Goal: Task Accomplishment & Management: Use online tool/utility

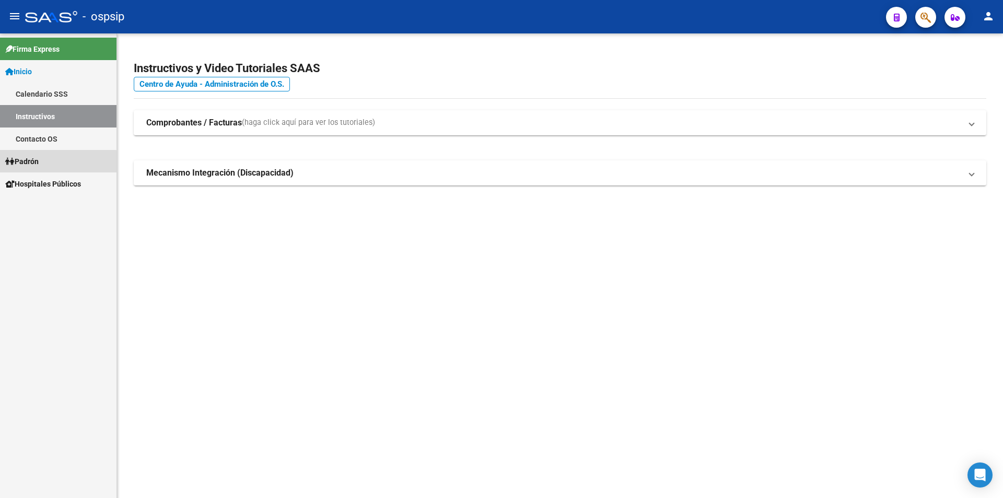
click at [39, 162] on span "Padrón" at bounding box center [21, 161] width 33 height 11
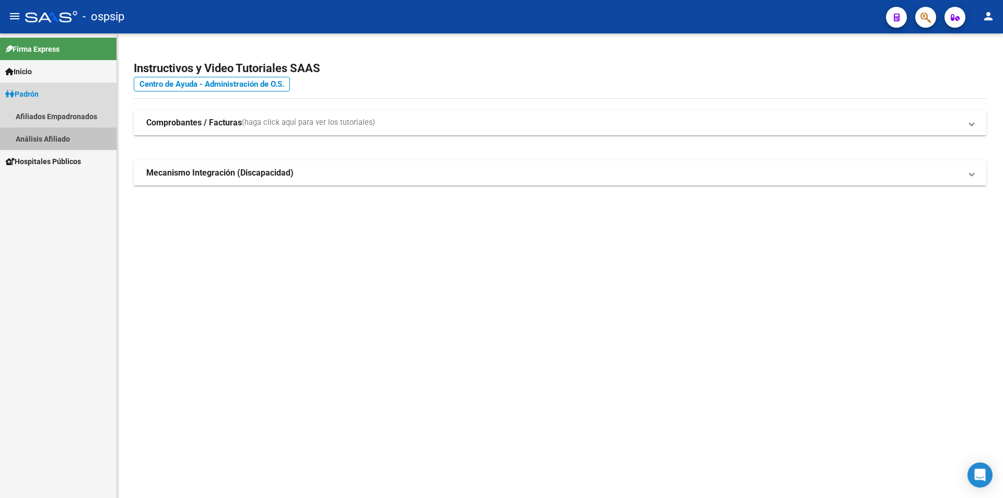
click at [69, 138] on link "Análisis Afiliado" at bounding box center [58, 138] width 117 height 22
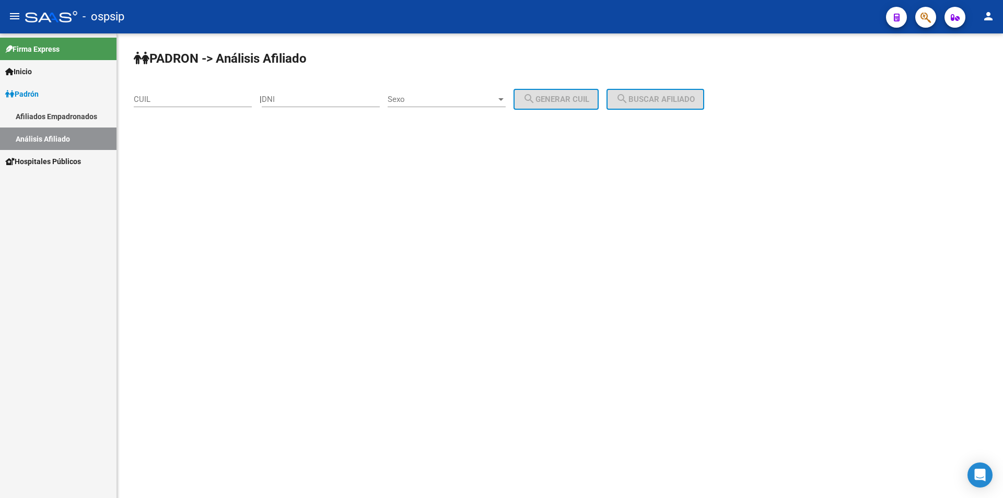
click at [314, 98] on input "DNI" at bounding box center [321, 99] width 118 height 9
paste input "29846549"
type input "29846549"
click at [506, 96] on div at bounding box center [500, 99] width 9 height 8
click at [458, 89] on span "Masculino" at bounding box center [458, 100] width 118 height 24
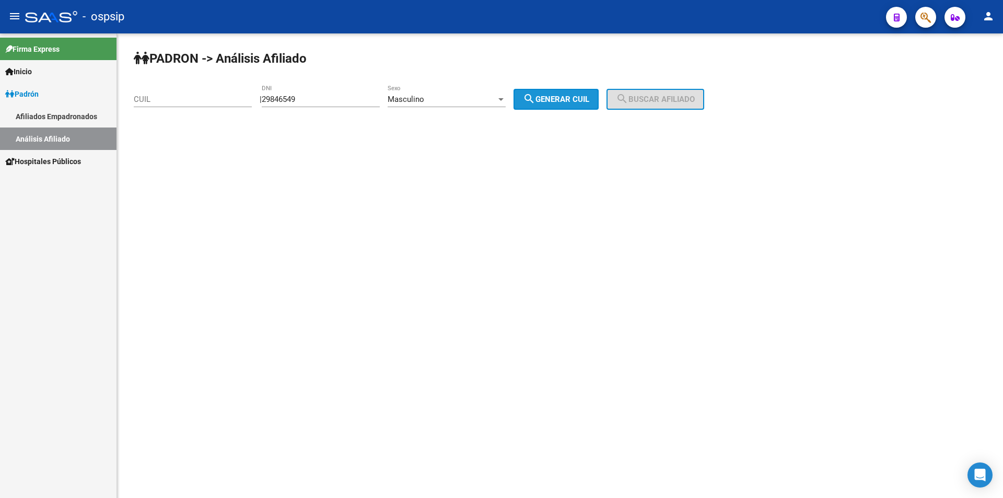
click at [566, 99] on span "search Generar CUIL" at bounding box center [556, 99] width 66 height 9
type input "20-29846549-4"
click at [658, 100] on span "search Buscar afiliado" at bounding box center [655, 99] width 79 height 9
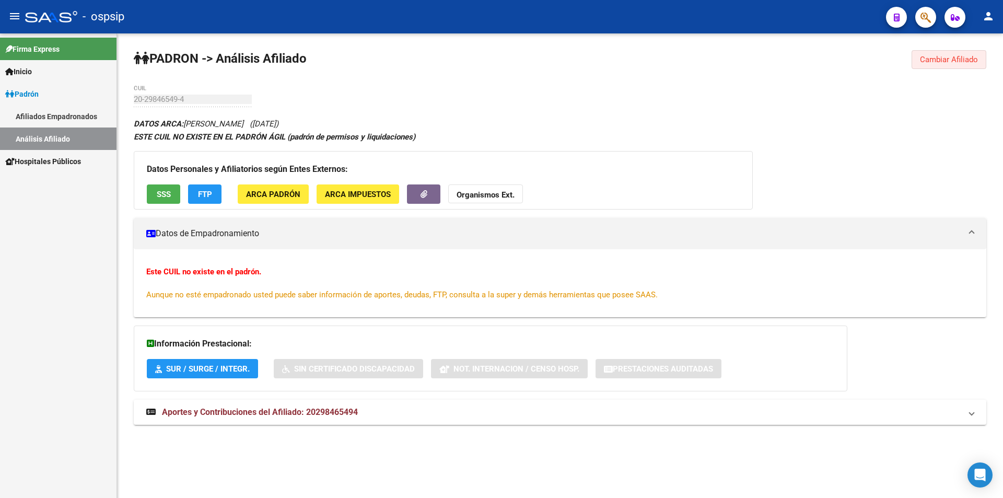
drag, startPoint x: 961, startPoint y: 56, endPoint x: 951, endPoint y: 59, distance: 9.8
click at [959, 57] on span "Cambiar Afiliado" at bounding box center [949, 59] width 58 height 9
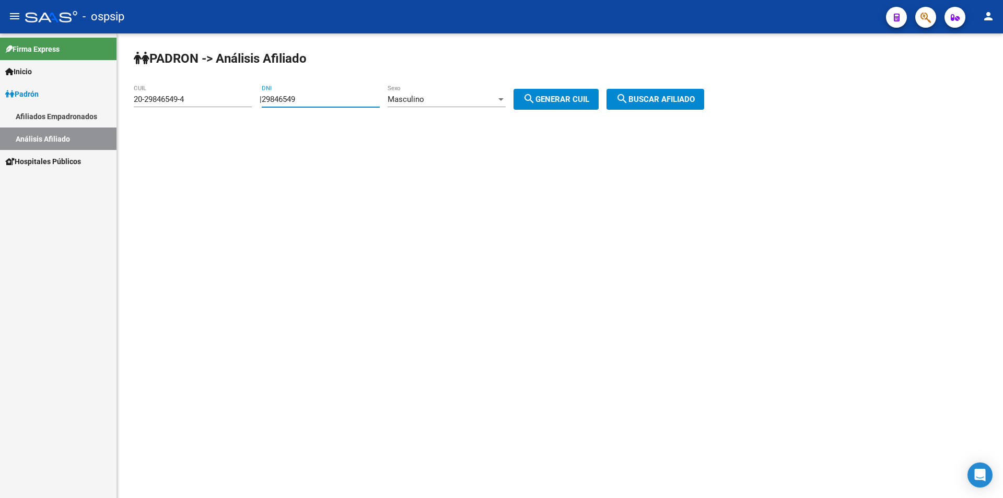
drag, startPoint x: 332, startPoint y: 101, endPoint x: 132, endPoint y: 102, distance: 200.6
click at [132, 102] on div "PADRON -> Análisis Afiliado 20-29846549-4 CUIL | 29846549 DNI Masculino Sexo se…" at bounding box center [560, 88] width 886 height 110
drag, startPoint x: 198, startPoint y: 101, endPoint x: 14, endPoint y: 123, distance: 185.2
click at [14, 123] on mat-sidenav-container "Firma Express Inicio Calendario SSS Instructivos Contacto OS Padrón Afiliados E…" at bounding box center [501, 265] width 1003 height 464
drag, startPoint x: 315, startPoint y: 96, endPoint x: 330, endPoint y: 90, distance: 16.2
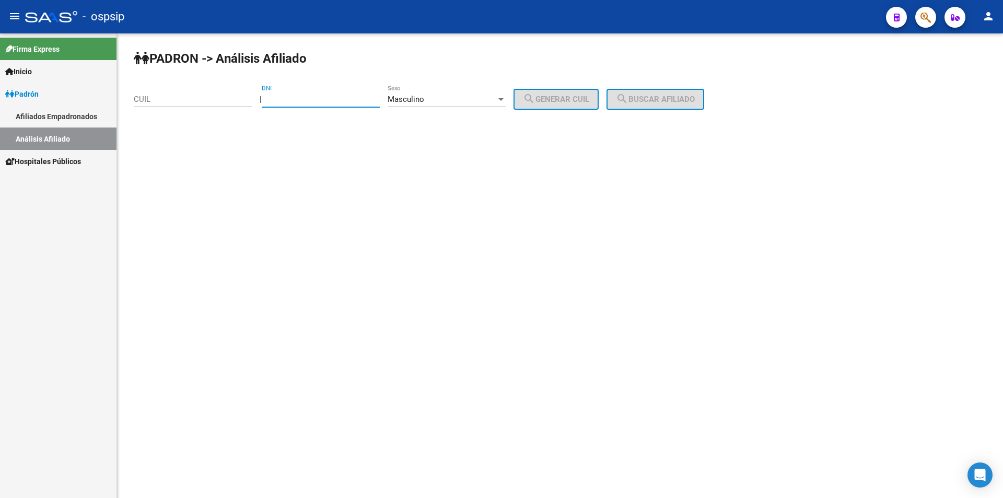
click at [316, 97] on input "DNI" at bounding box center [321, 99] width 118 height 9
type input "3"
type input "94552682"
click at [575, 96] on span "search Generar CUIL" at bounding box center [556, 99] width 66 height 9
type input "20-94552682-4"
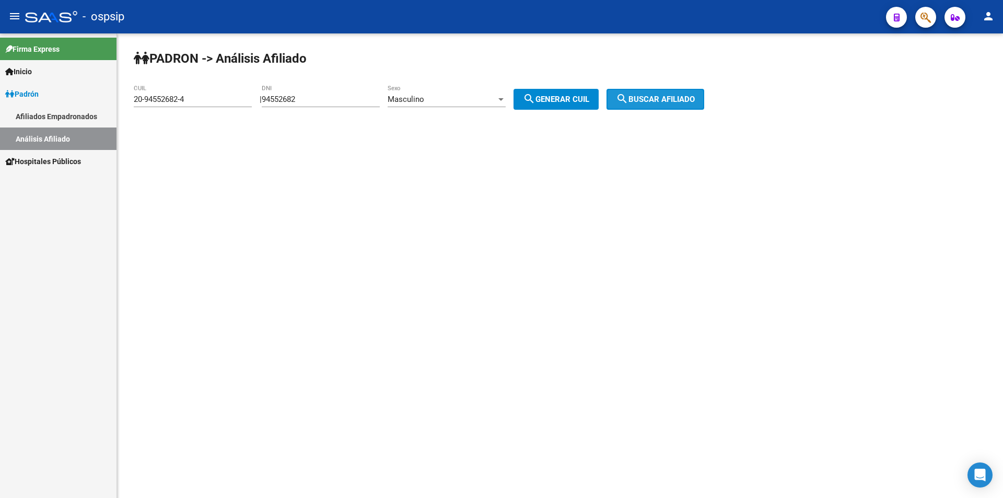
click at [678, 103] on span "search Buscar afiliado" at bounding box center [655, 99] width 79 height 9
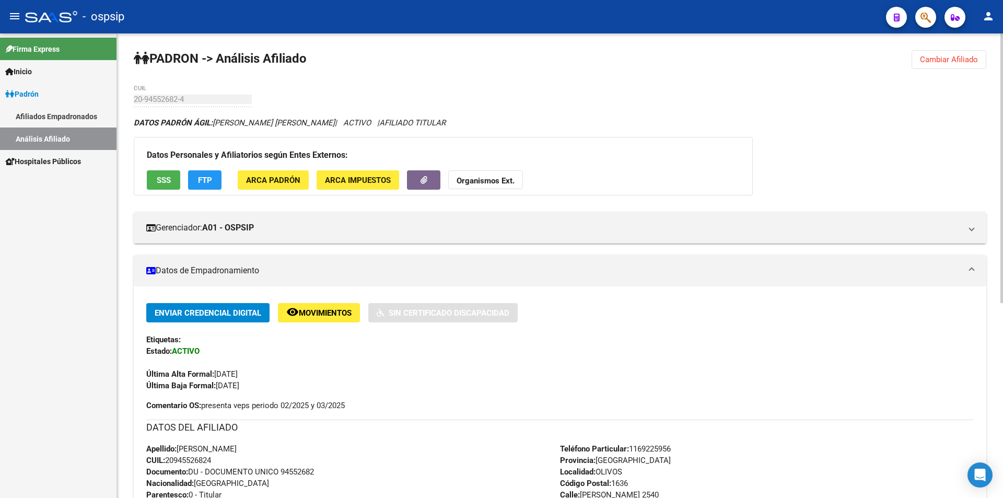
click at [967, 55] on span "Cambiar Afiliado" at bounding box center [949, 59] width 58 height 9
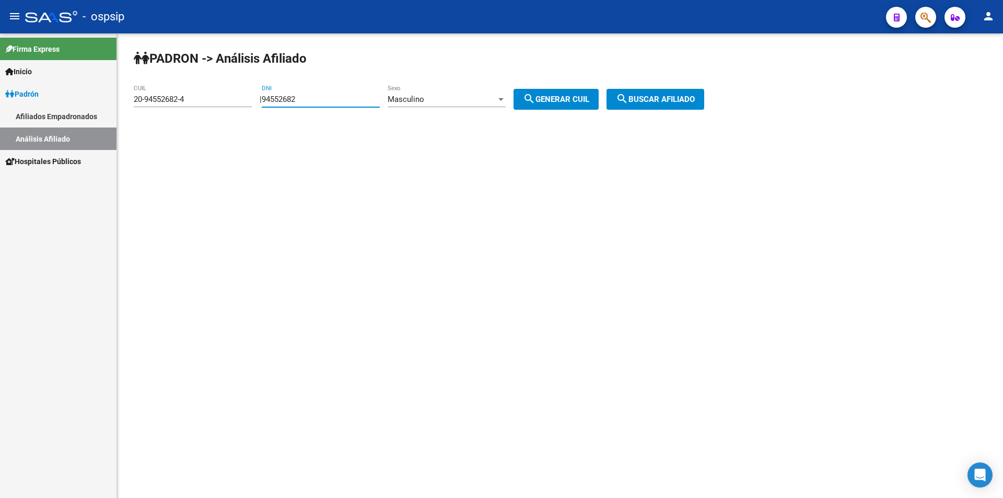
drag, startPoint x: 336, startPoint y: 96, endPoint x: 155, endPoint y: 121, distance: 182.6
click at [155, 121] on div "PADRON -> Análisis Afiliado 20-94552682-4 CUIL | 94552682 DNI Masculino Sexo se…" at bounding box center [560, 88] width 886 height 110
drag, startPoint x: 194, startPoint y: 94, endPoint x: 128, endPoint y: 105, distance: 67.3
click at [128, 105] on div "PADRON -> Análisis Afiliado 20-94552682-4 CUIL | DNI Masculino Sexo search Gene…" at bounding box center [560, 88] width 886 height 110
drag, startPoint x: 194, startPoint y: 98, endPoint x: 124, endPoint y: 98, distance: 70.5
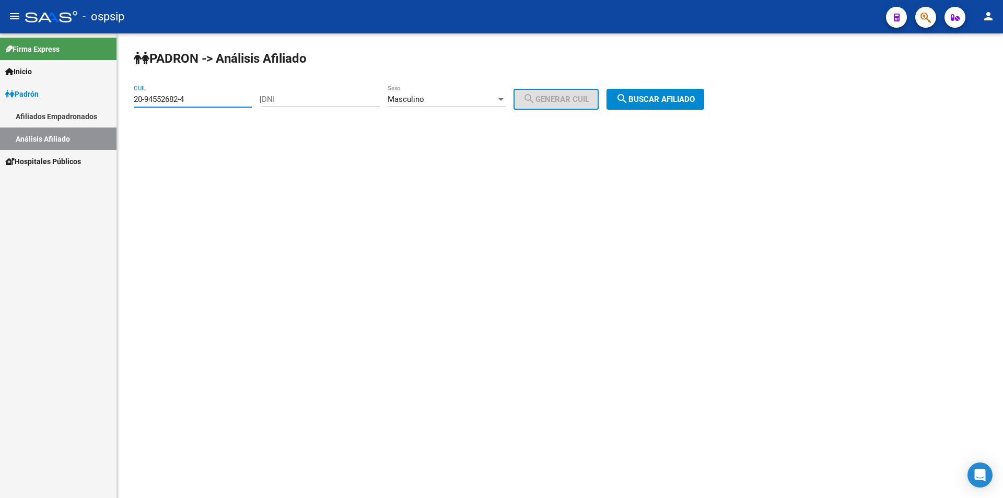
click at [124, 98] on div "PADRON -> Análisis Afiliado 20-94552682-4 CUIL | DNI Masculino Sexo search Gene…" at bounding box center [560, 88] width 886 height 110
click at [301, 98] on input "DNI" at bounding box center [321, 99] width 118 height 9
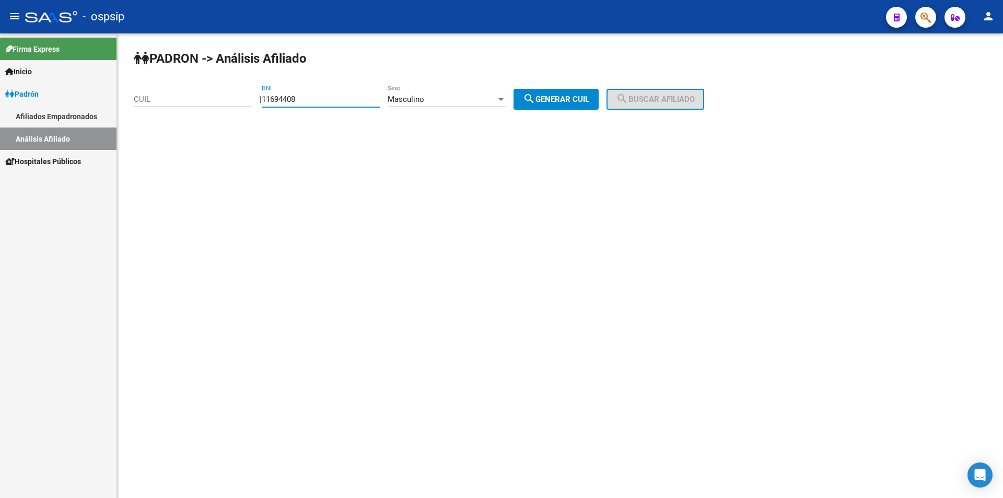
type input "11694408"
click at [544, 90] on button "search Generar CUIL" at bounding box center [556, 99] width 85 height 21
type input "20-11694408-2"
click at [674, 100] on span "search Buscar afiliado" at bounding box center [655, 99] width 79 height 9
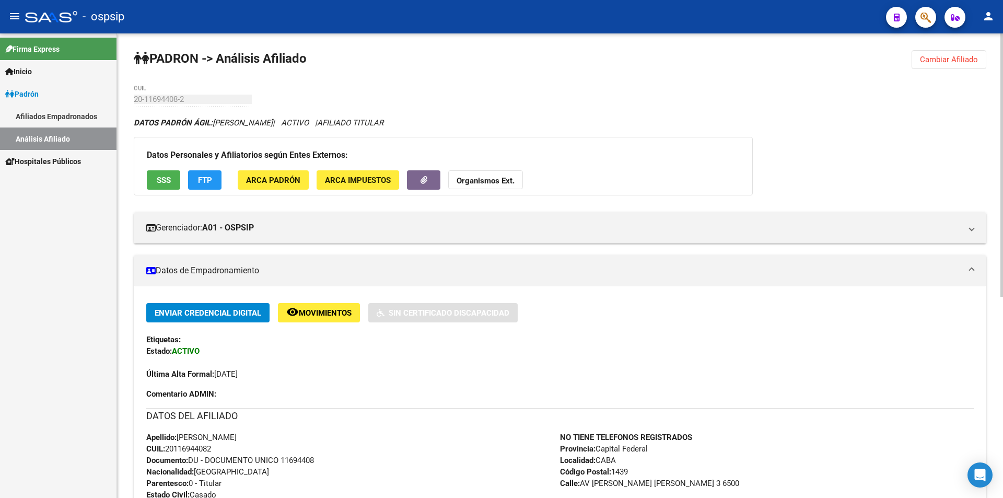
click at [945, 57] on span "Cambiar Afiliado" at bounding box center [949, 59] width 58 height 9
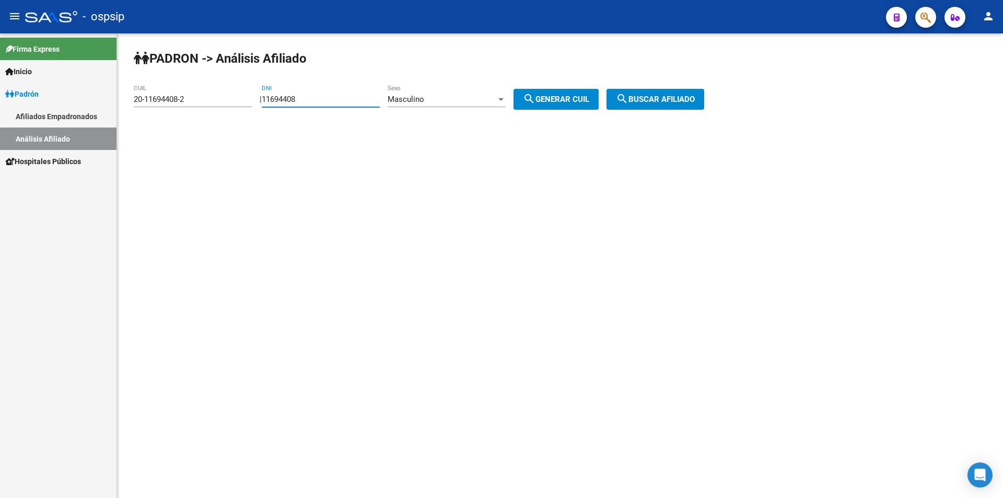
drag, startPoint x: 336, startPoint y: 98, endPoint x: 168, endPoint y: 103, distance: 168.3
click at [168, 103] on app-analisis-afiliado "PADRON -> Análisis Afiliado 20-11694408-2 CUIL | 11694408 DNI Masculino Sexo se…" at bounding box center [423, 99] width 578 height 9
type input "25348842"
click at [547, 92] on button "search Generar CUIL" at bounding box center [556, 99] width 85 height 21
type input "20-25348842-6"
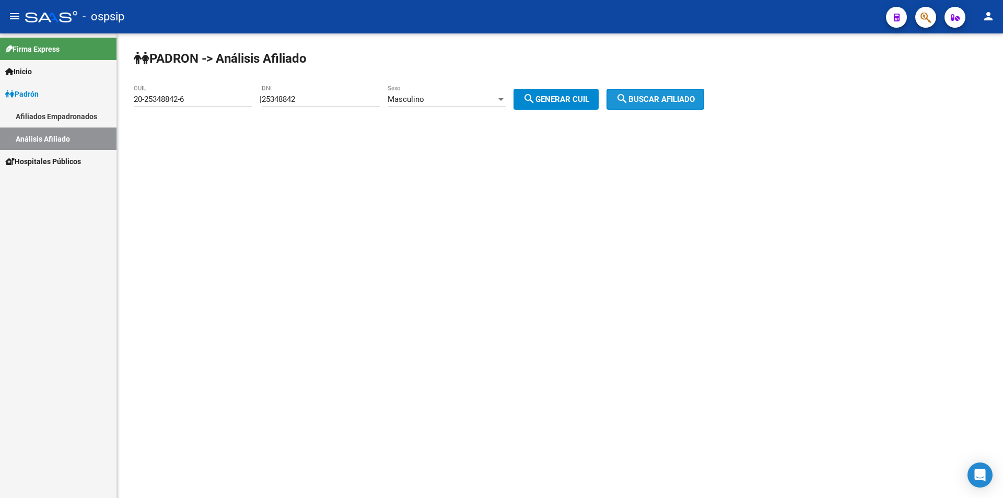
click at [679, 99] on span "search Buscar afiliado" at bounding box center [655, 99] width 79 height 9
